Goal: Find specific page/section

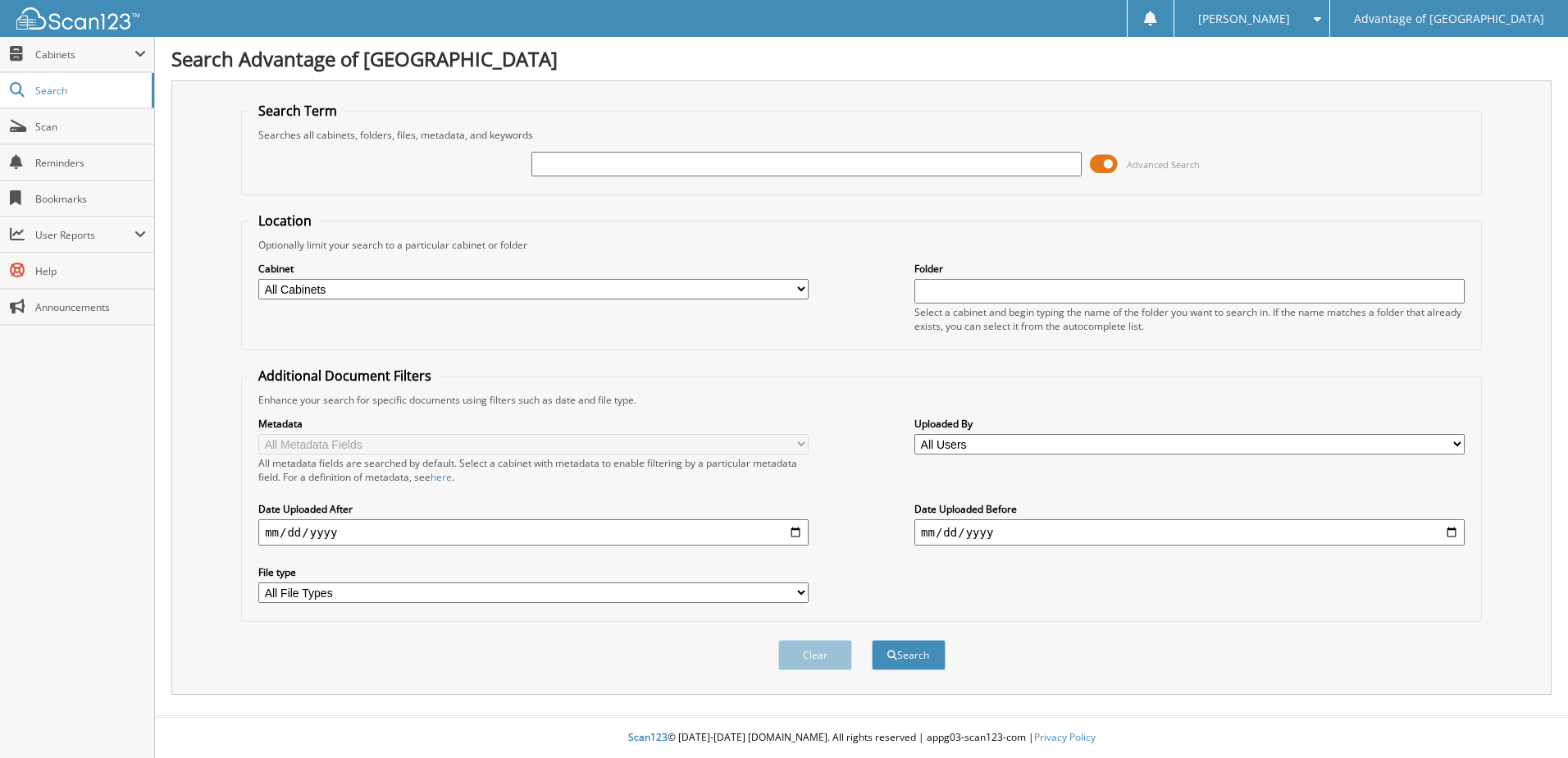
click at [560, 172] on input "text" at bounding box center [806, 163] width 550 height 25
type input "32805"
click at [872, 640] on button "Search" at bounding box center [909, 655] width 74 height 30
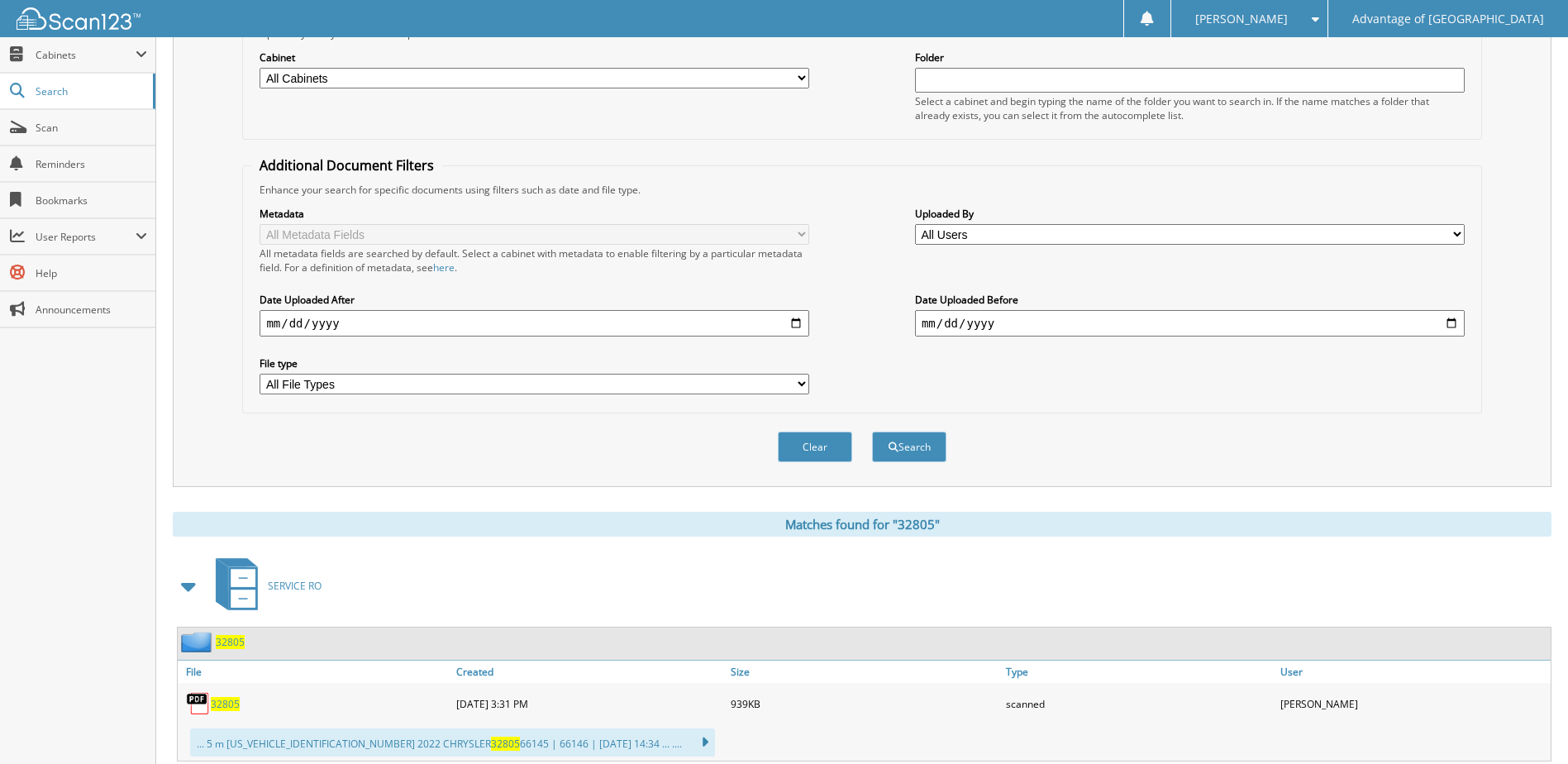
scroll to position [413, 0]
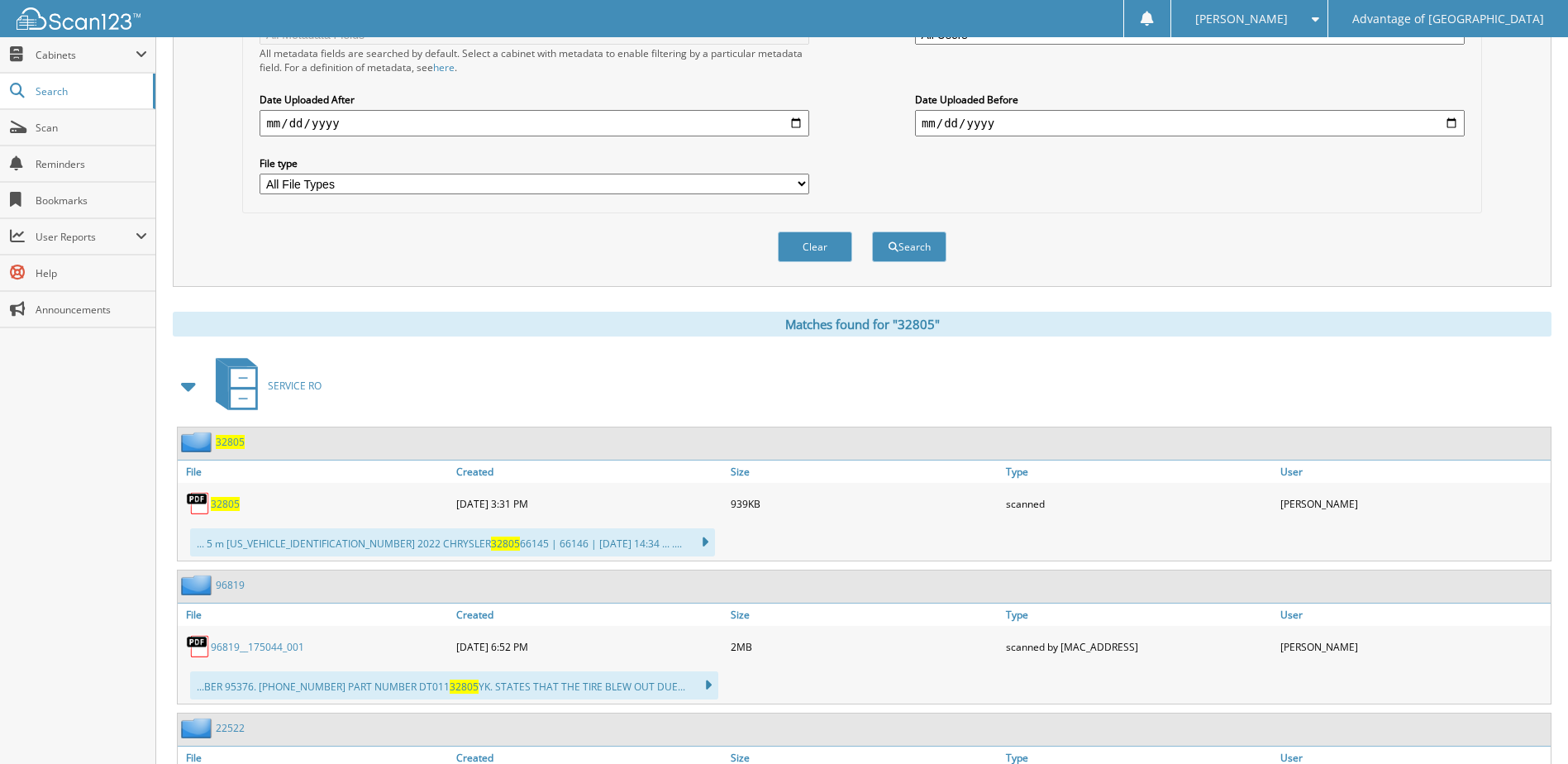
click at [233, 447] on span "32805" at bounding box center [230, 441] width 29 height 14
